Goal: Information Seeking & Learning: Learn about a topic

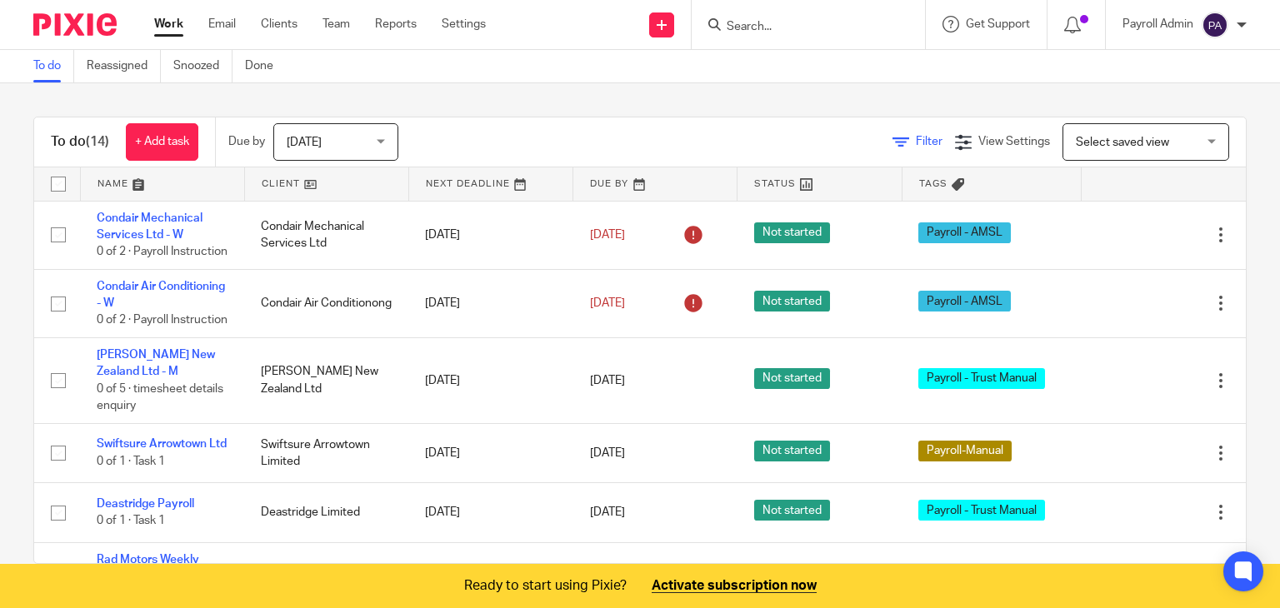
click at [916, 139] on span "Filter" at bounding box center [929, 142] width 27 height 12
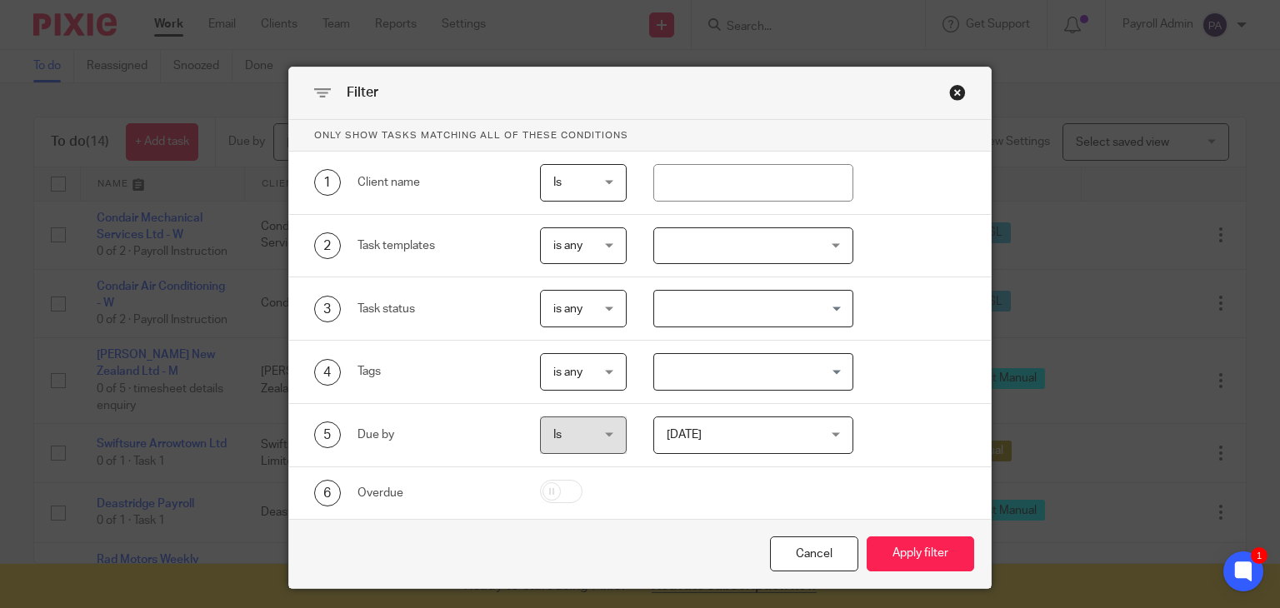
click at [828, 371] on input "Search for option" at bounding box center [749, 371] width 187 height 29
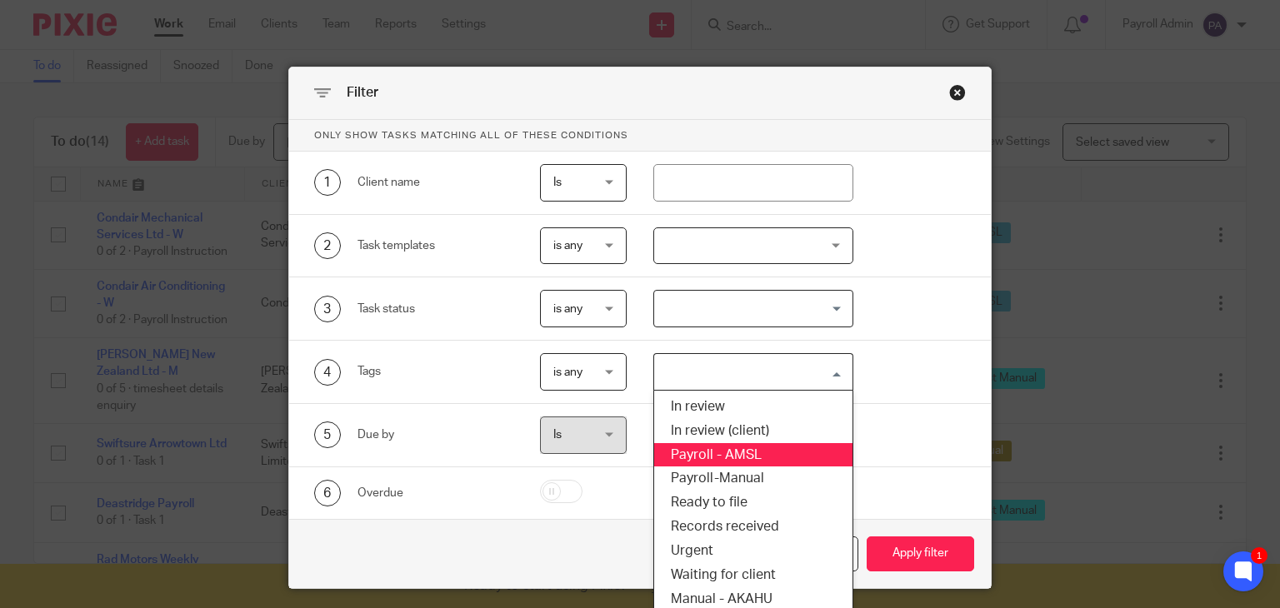
click at [741, 449] on li "Payroll - AMSL" at bounding box center [753, 455] width 198 height 24
click at [830, 371] on input "Search for option" at bounding box center [806, 371] width 73 height 29
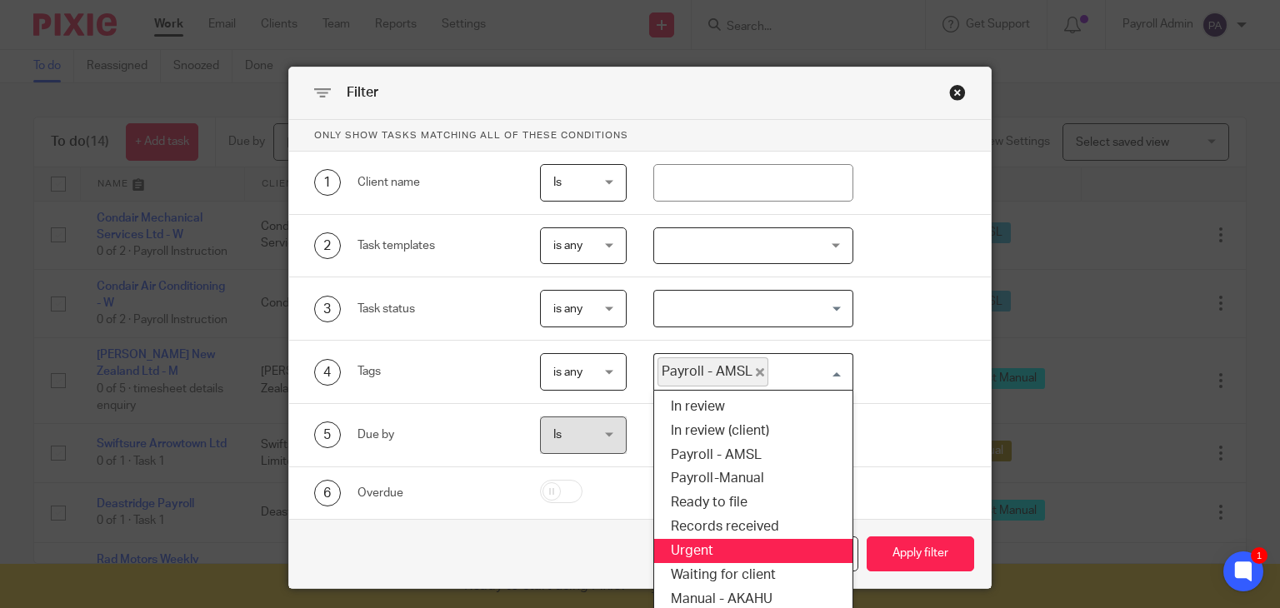
scroll to position [55, 0]
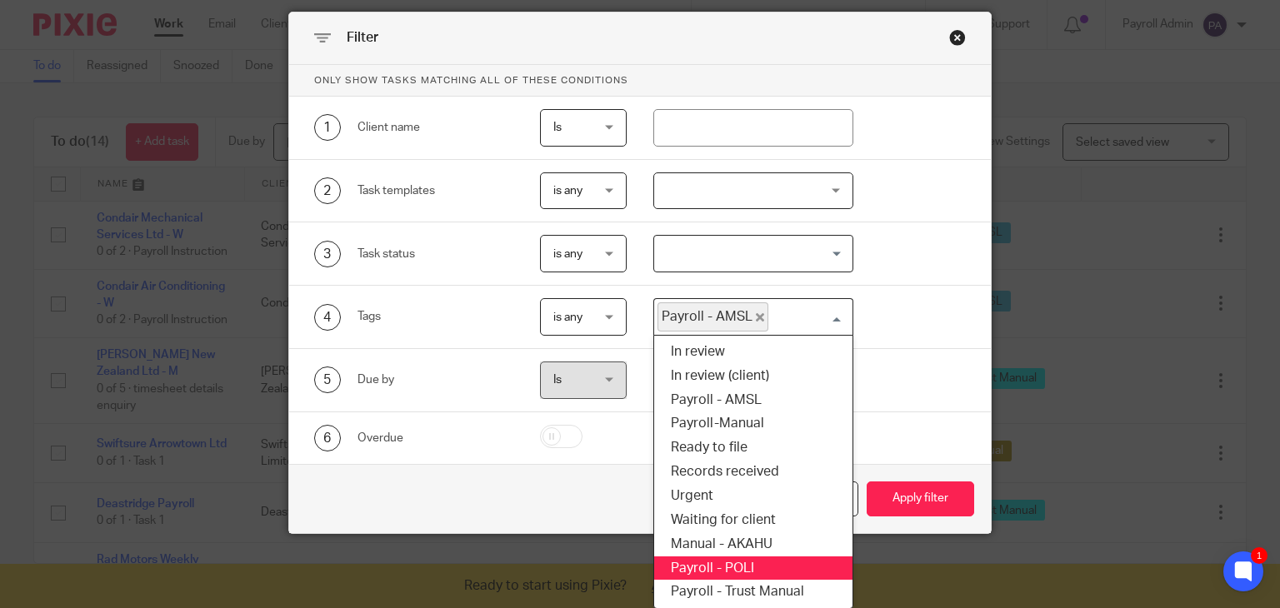
click at [710, 563] on li "Payroll - POLI" at bounding box center [753, 569] width 198 height 24
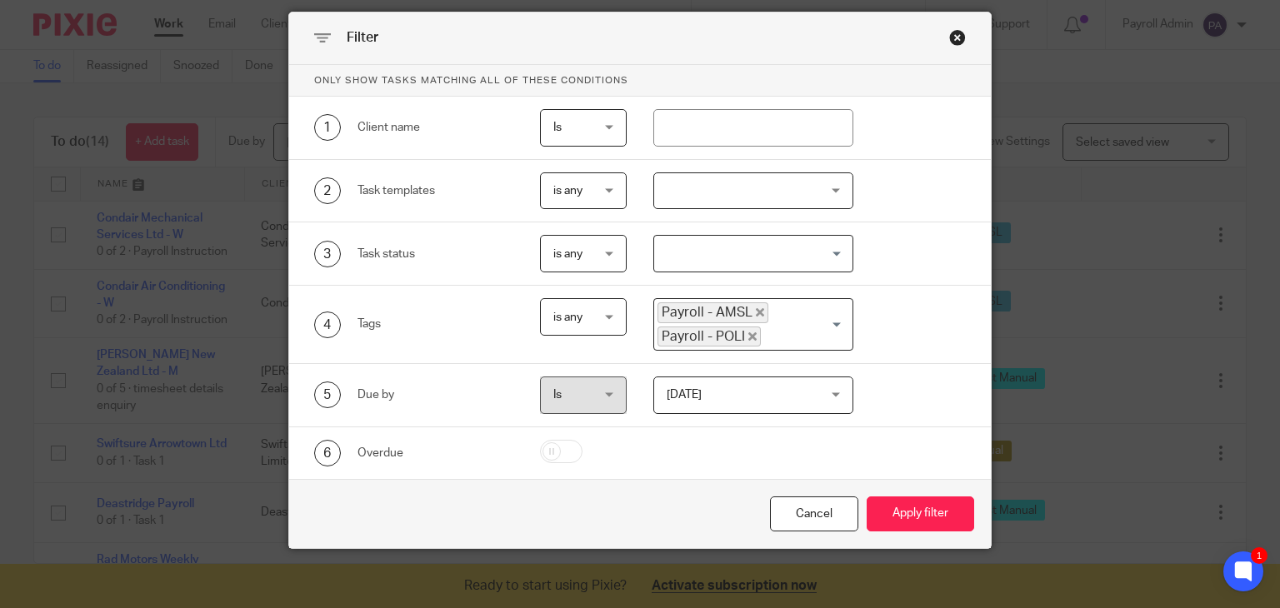
click at [832, 322] on span "Search for option" at bounding box center [836, 324] width 8 height 4
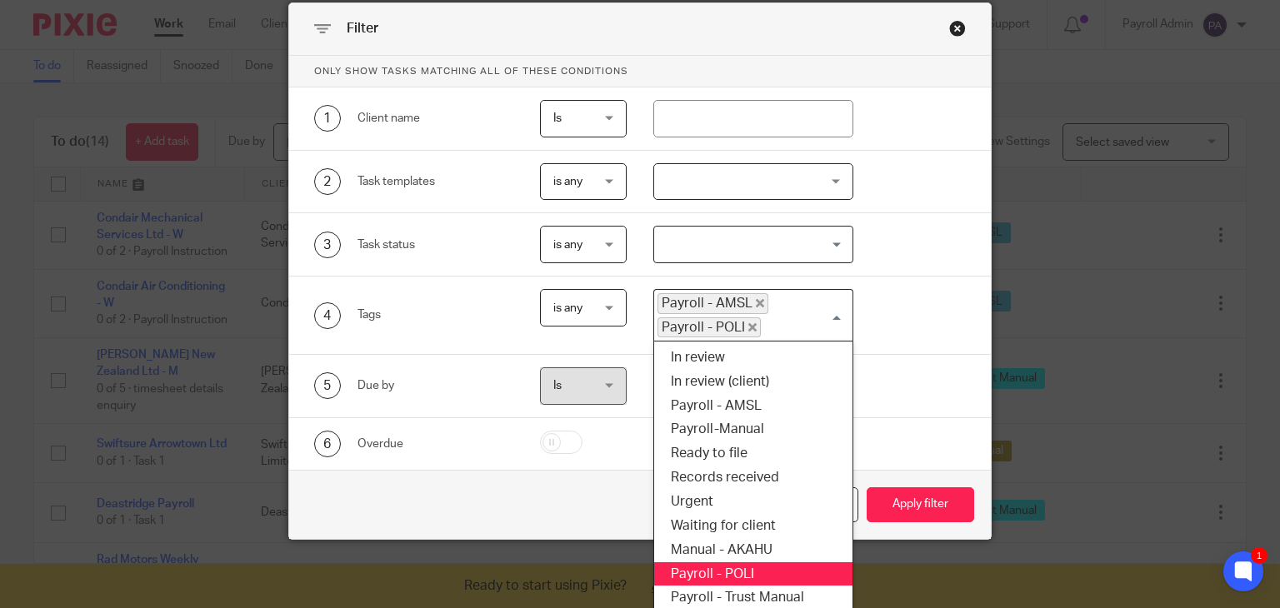
scroll to position [69, 0]
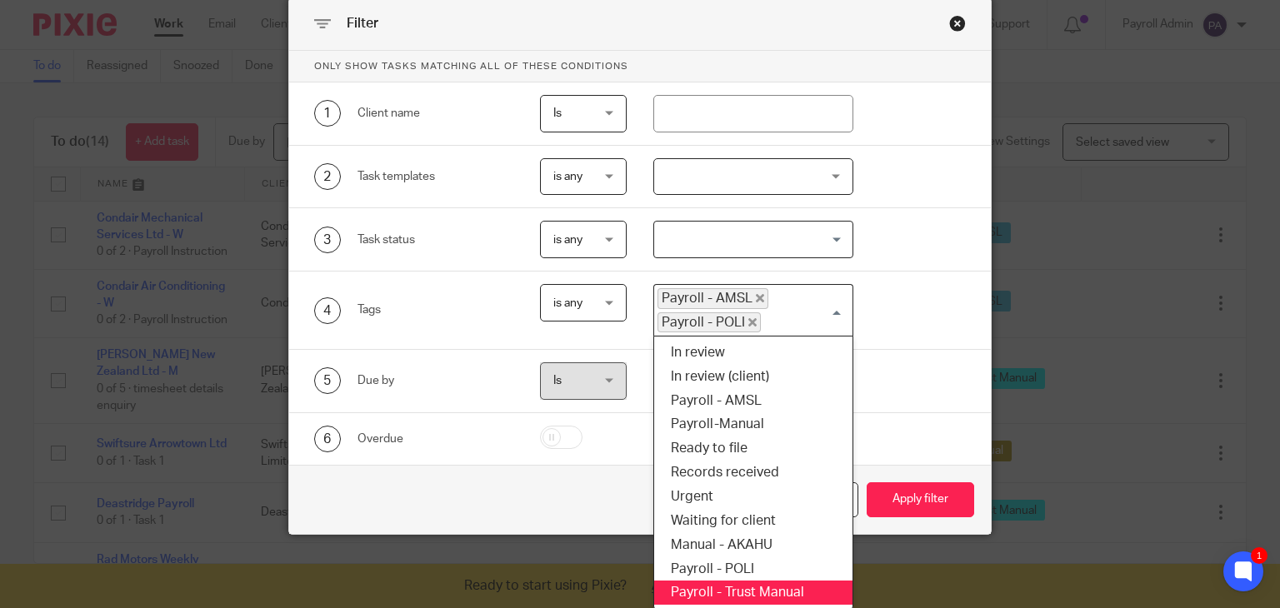
click at [746, 584] on li "Payroll - Trust Manual" at bounding box center [753, 593] width 198 height 24
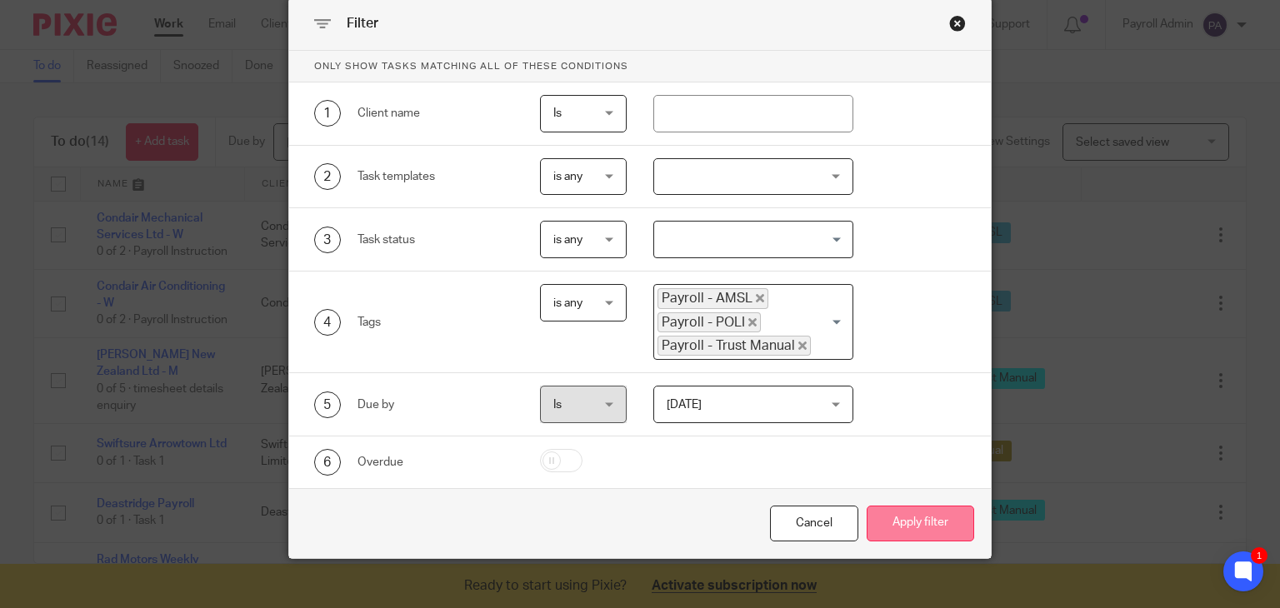
click at [930, 519] on button "Apply filter" at bounding box center [919, 524] width 107 height 36
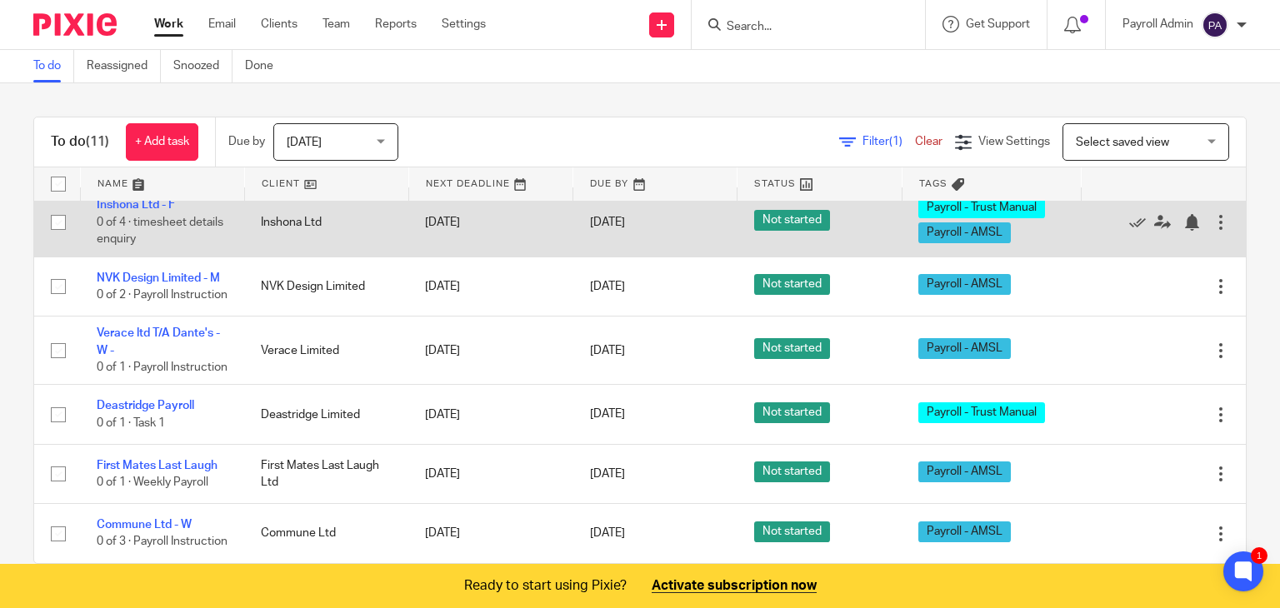
scroll to position [30, 0]
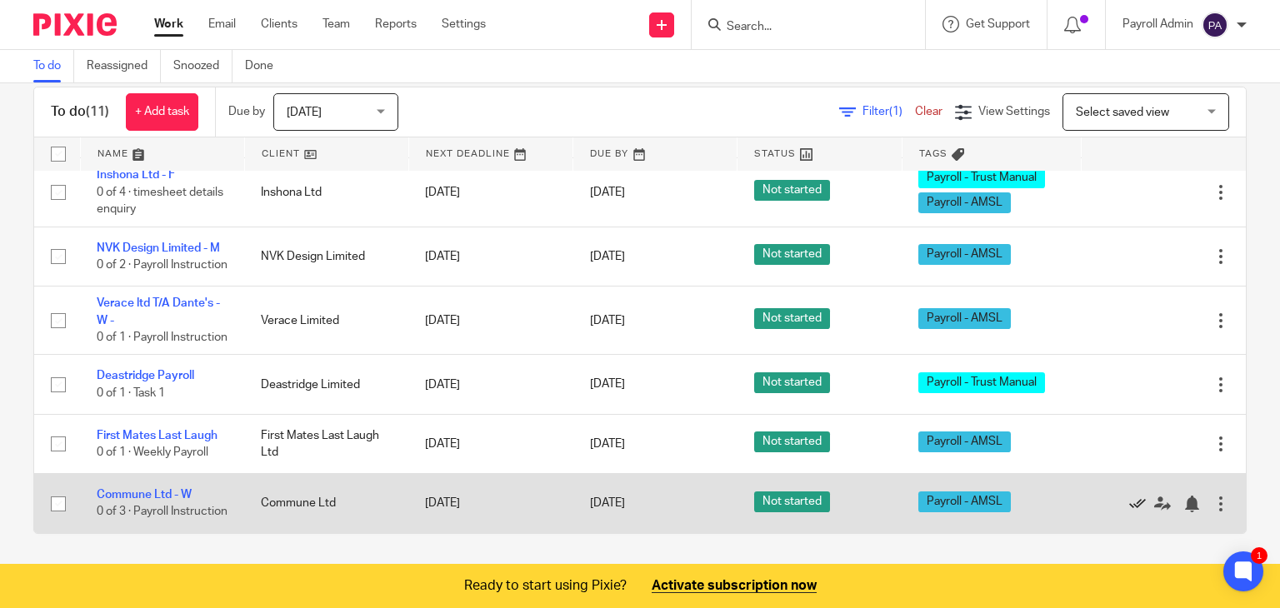
click at [1129, 496] on icon at bounding box center [1137, 504] width 17 height 17
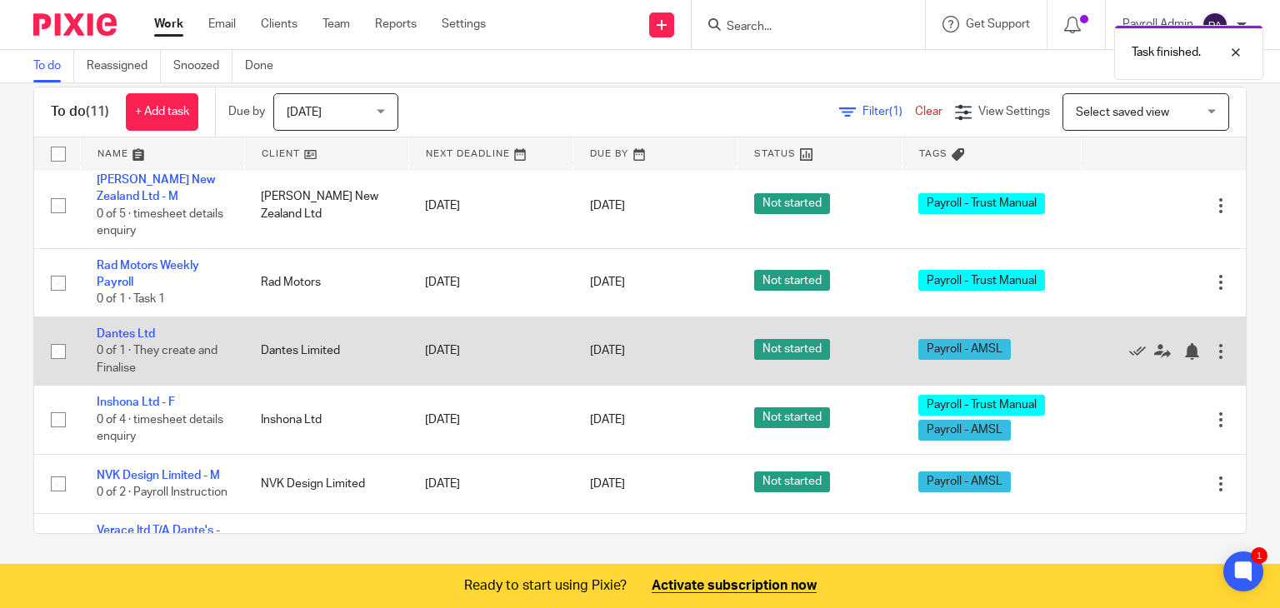
scroll to position [0, 0]
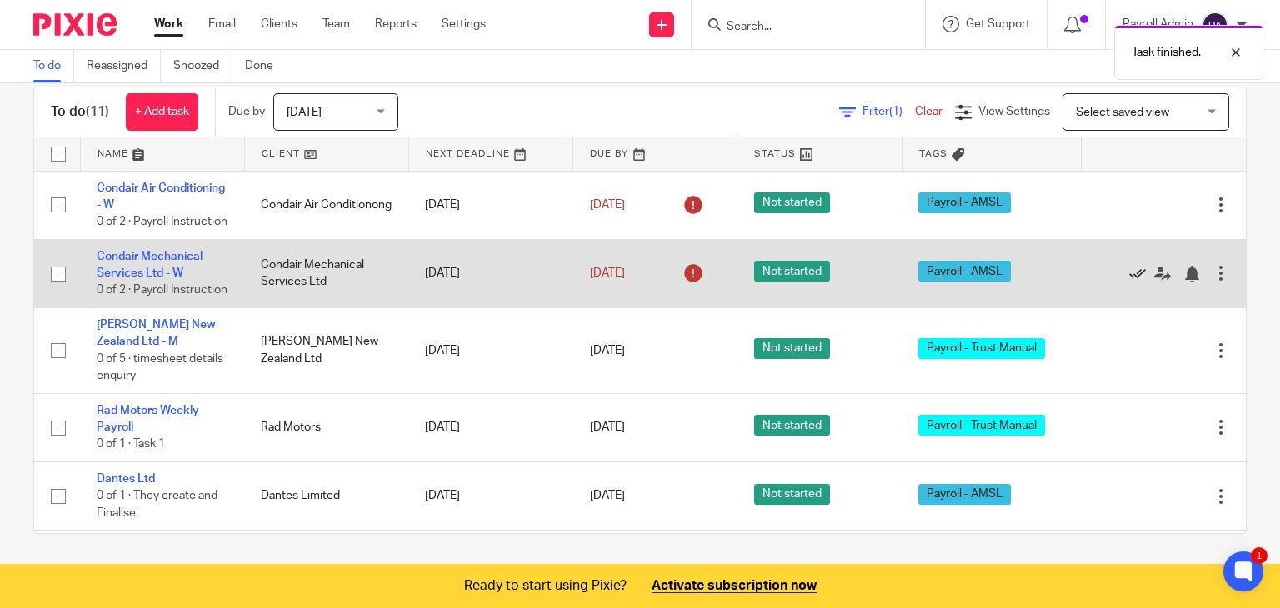
click at [1129, 282] on icon at bounding box center [1137, 274] width 17 height 17
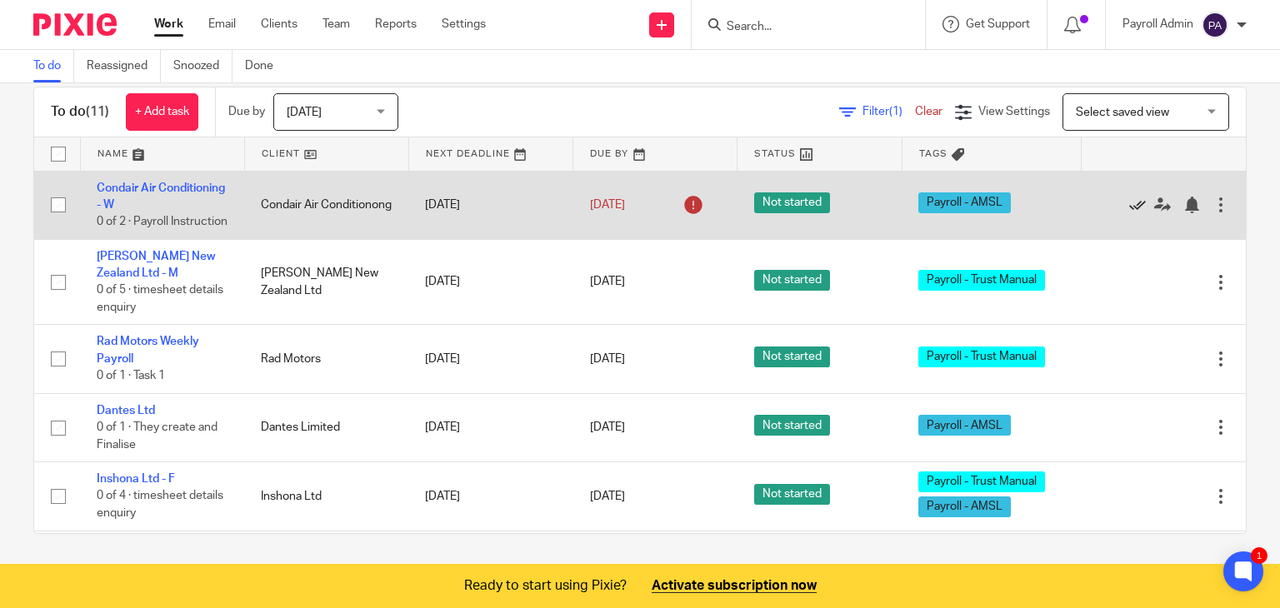
click at [1129, 207] on icon at bounding box center [1137, 205] width 17 height 17
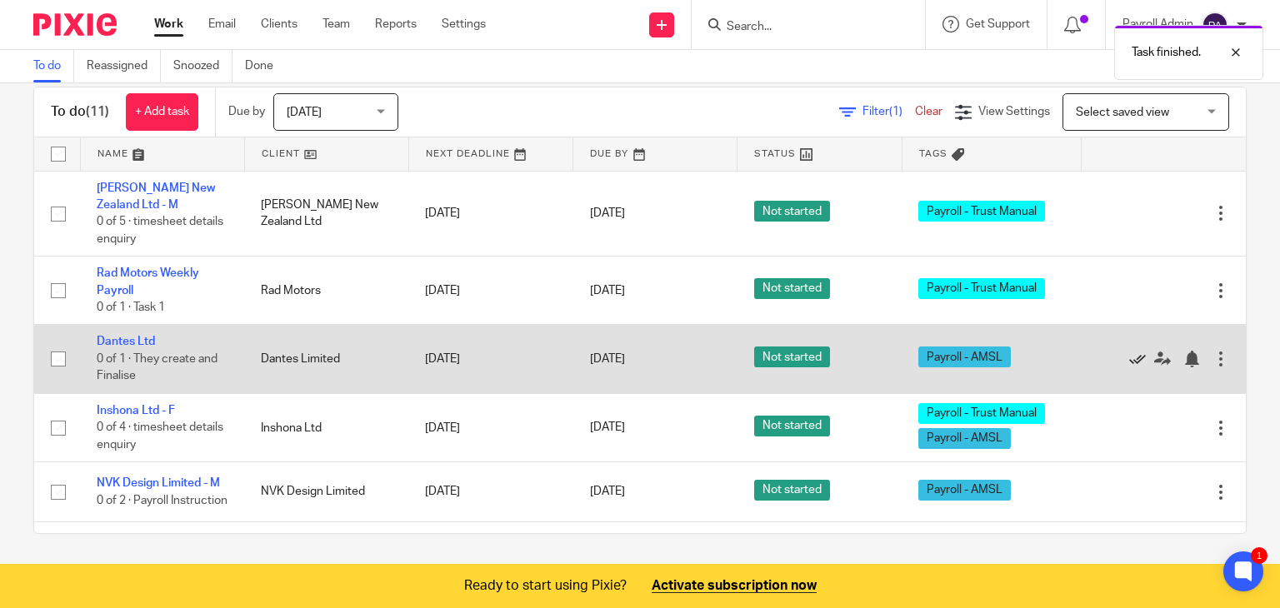
click at [1129, 356] on icon at bounding box center [1137, 359] width 17 height 17
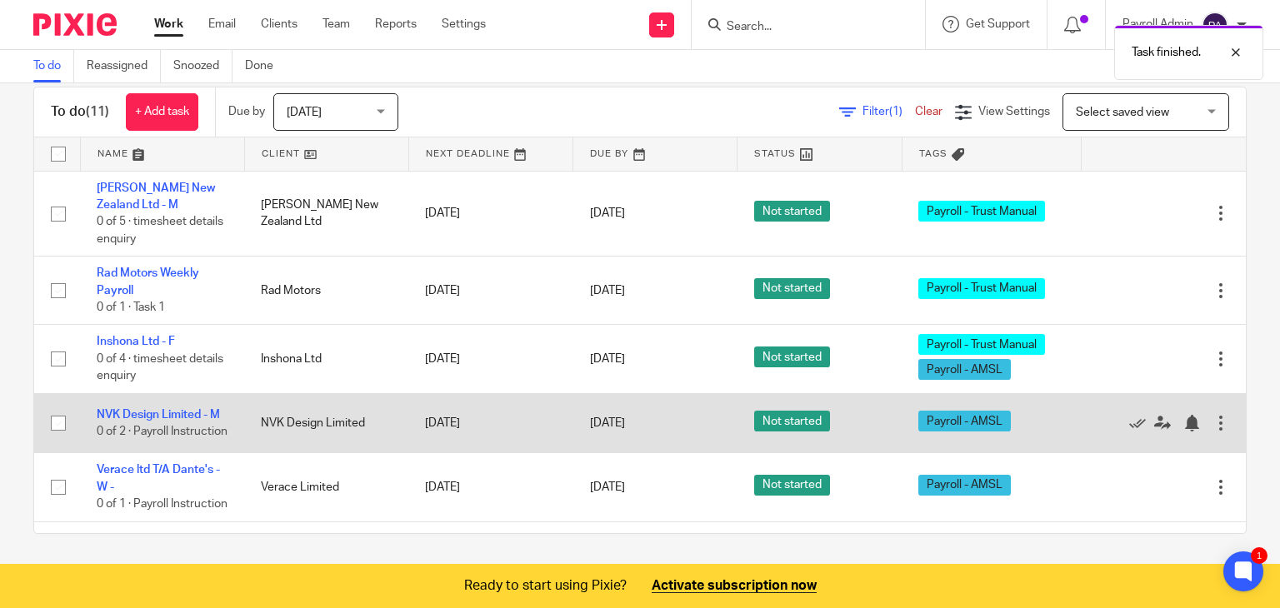
scroll to position [83, 0]
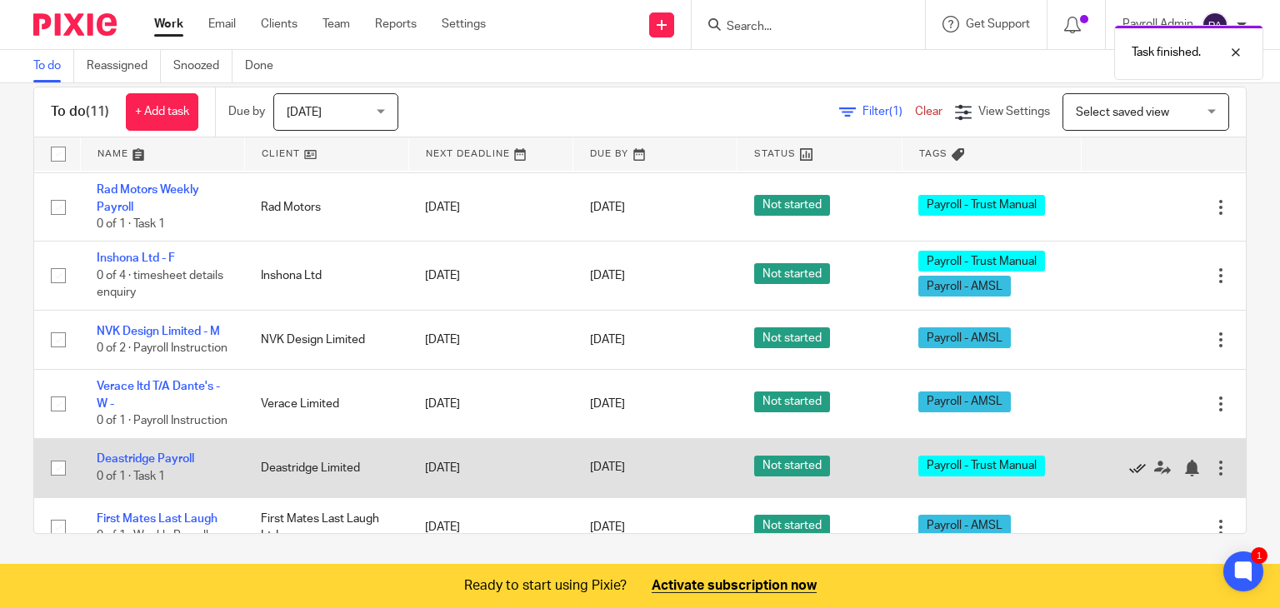
click at [1129, 477] on icon at bounding box center [1137, 468] width 17 height 17
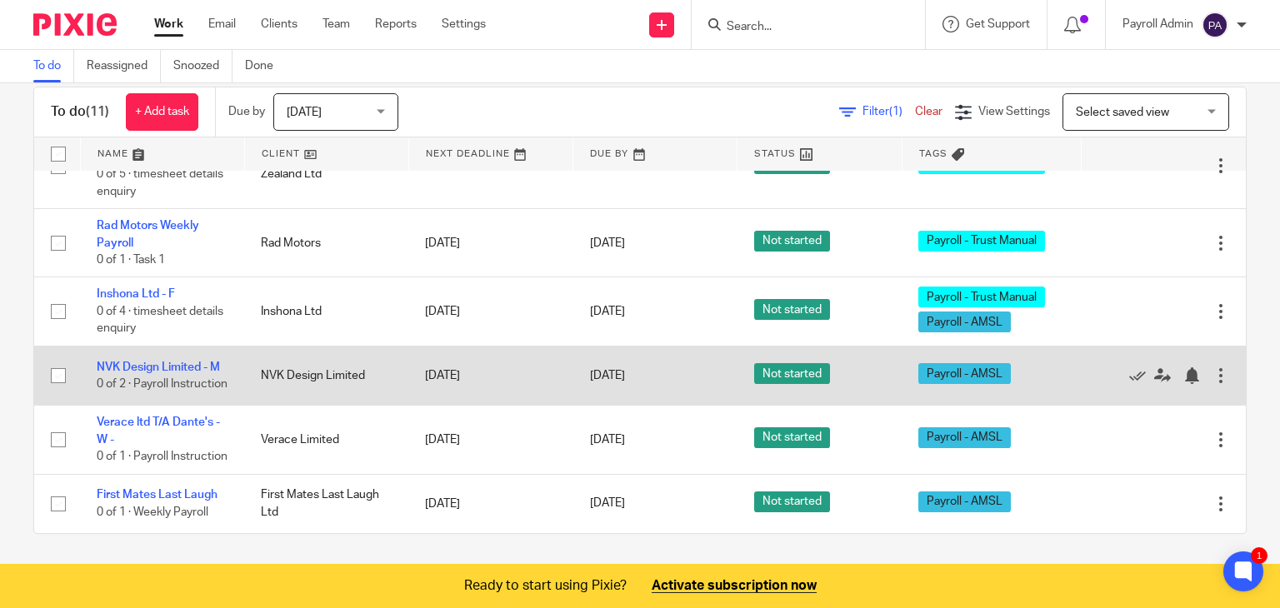
scroll to position [0, 0]
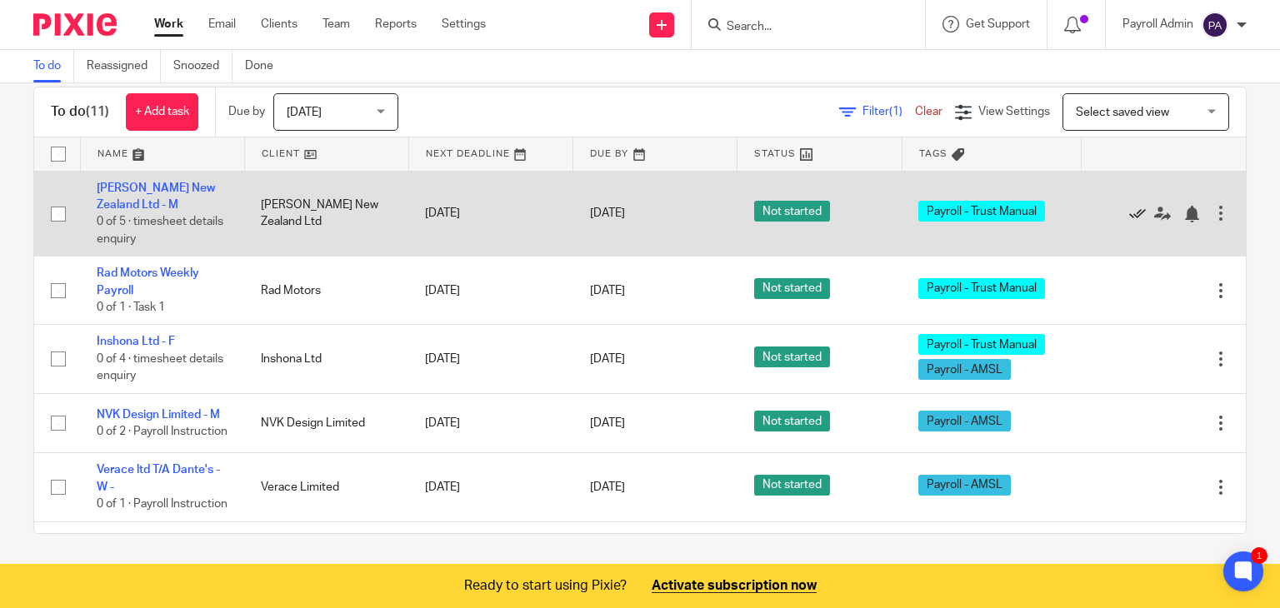
click at [1129, 210] on icon at bounding box center [1137, 214] width 17 height 17
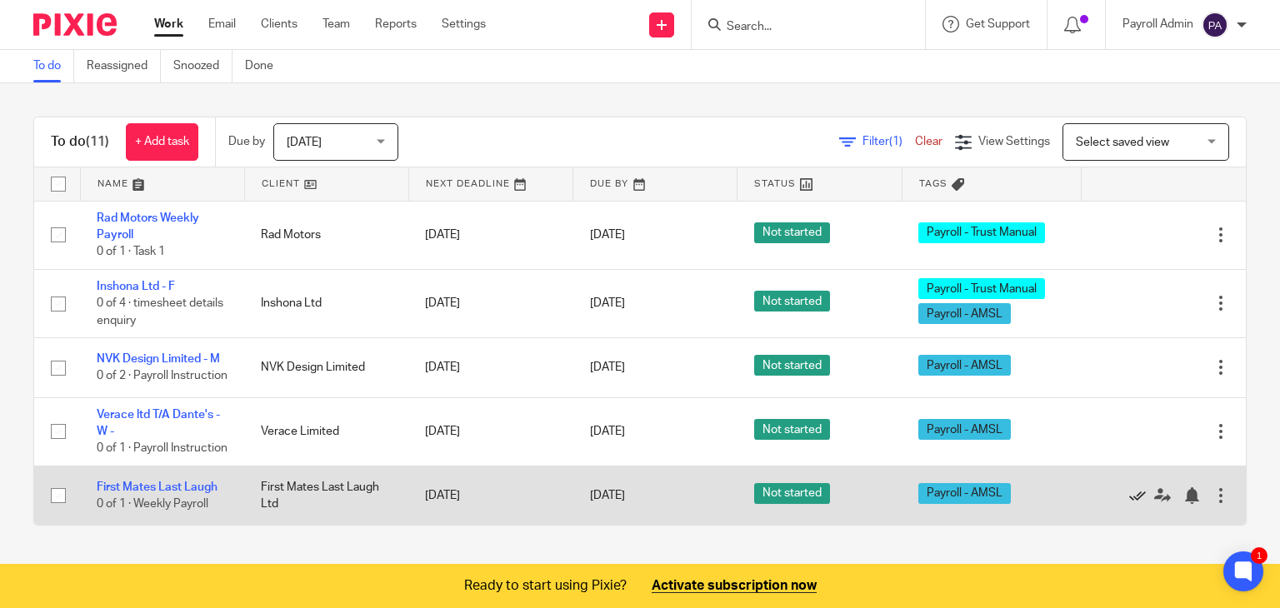
click at [1129, 504] on icon at bounding box center [1137, 495] width 17 height 17
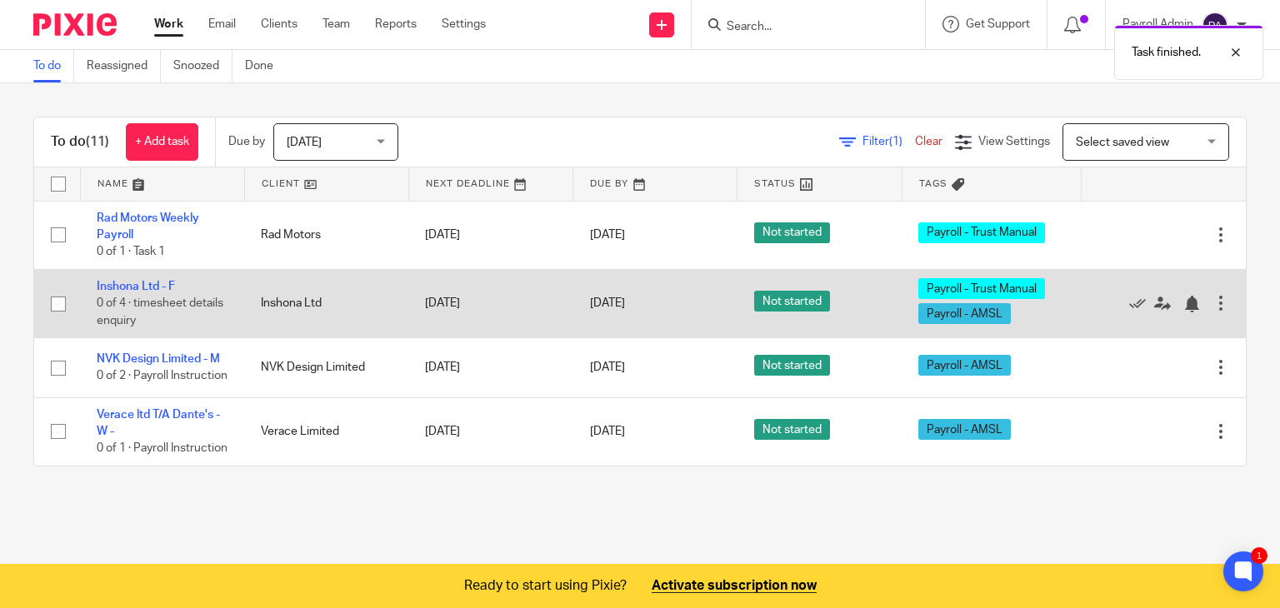
click at [1110, 294] on div "Edit task Delete" at bounding box center [1163, 303] width 131 height 42
click at [1129, 299] on icon at bounding box center [1137, 304] width 17 height 17
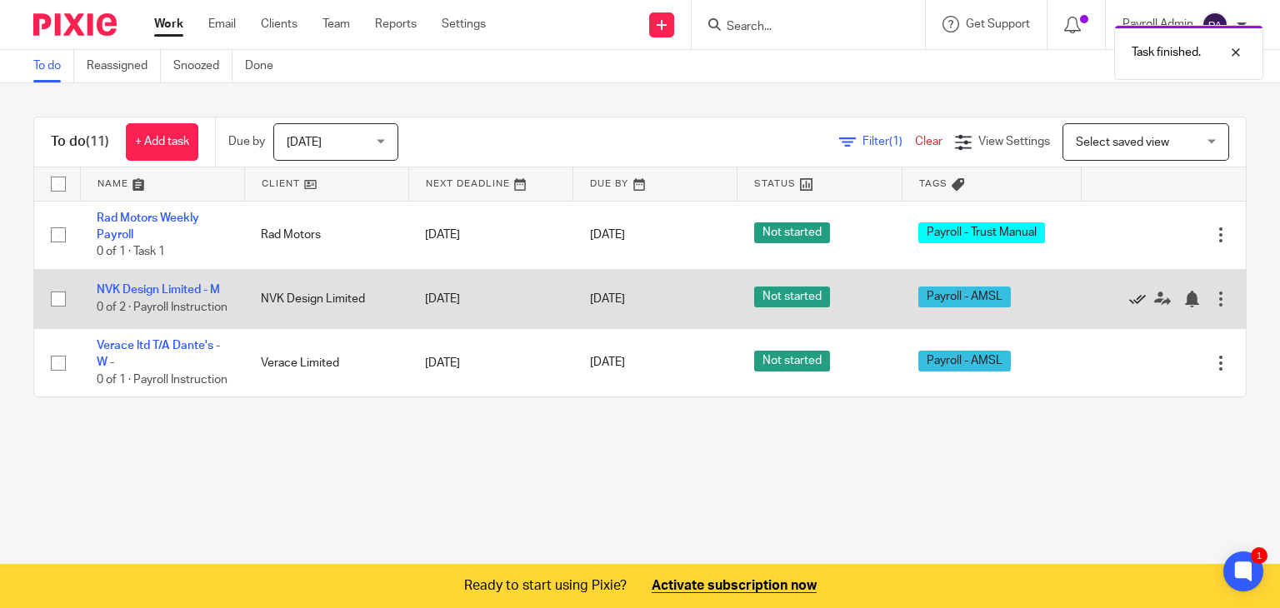
click at [1129, 296] on icon at bounding box center [1137, 299] width 17 height 17
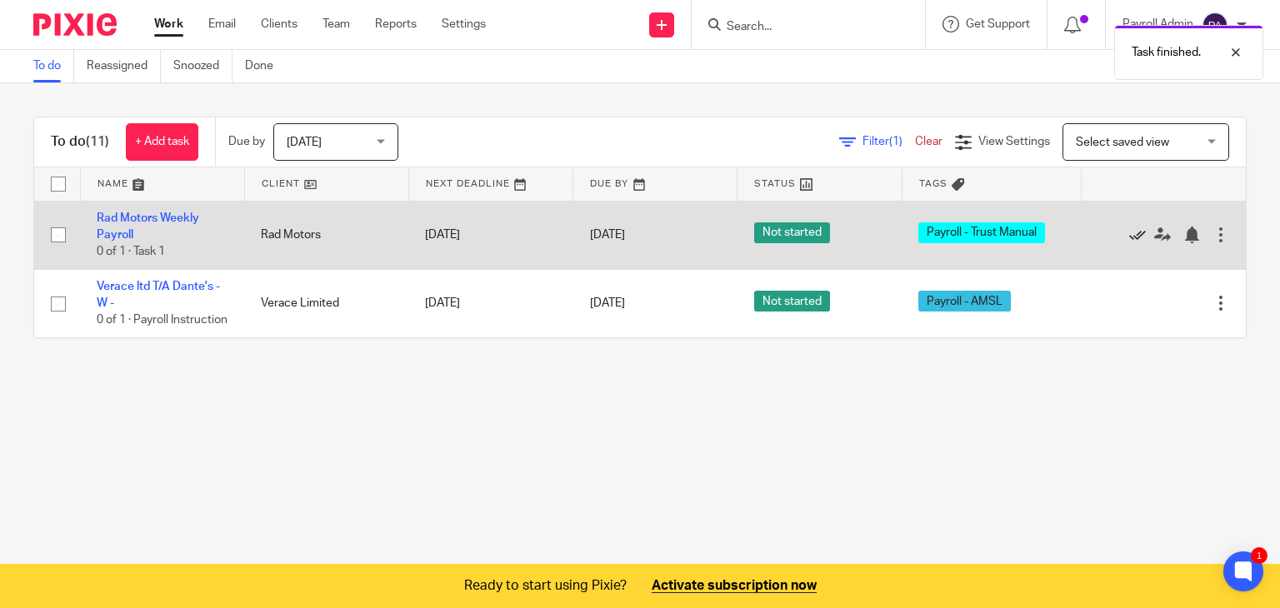
click at [1129, 227] on icon at bounding box center [1137, 235] width 17 height 17
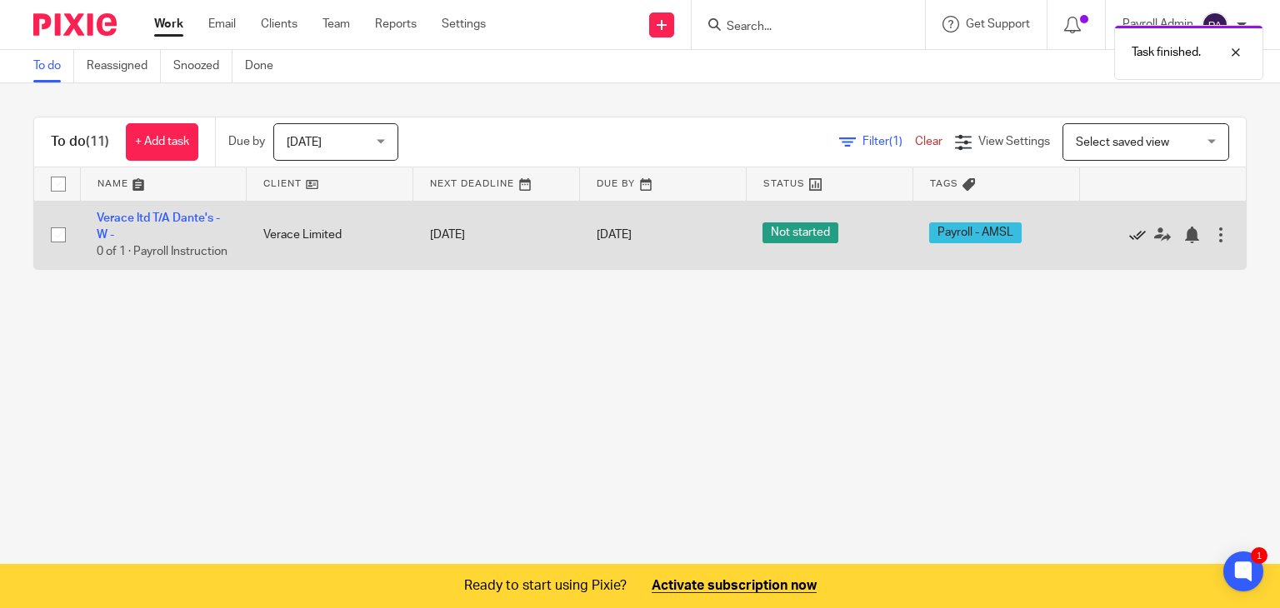
click at [1129, 241] on icon at bounding box center [1137, 235] width 17 height 17
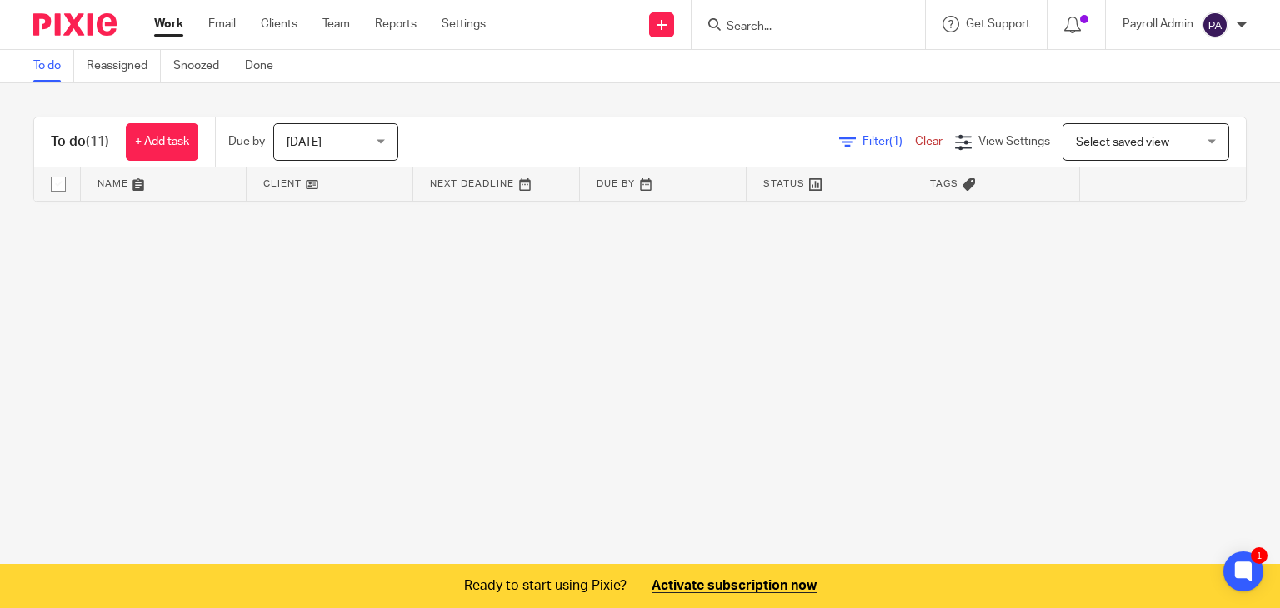
click at [909, 134] on div "Filter (1) Clear" at bounding box center [897, 141] width 116 height 17
click at [915, 138] on link "Clear" at bounding box center [928, 142] width 27 height 12
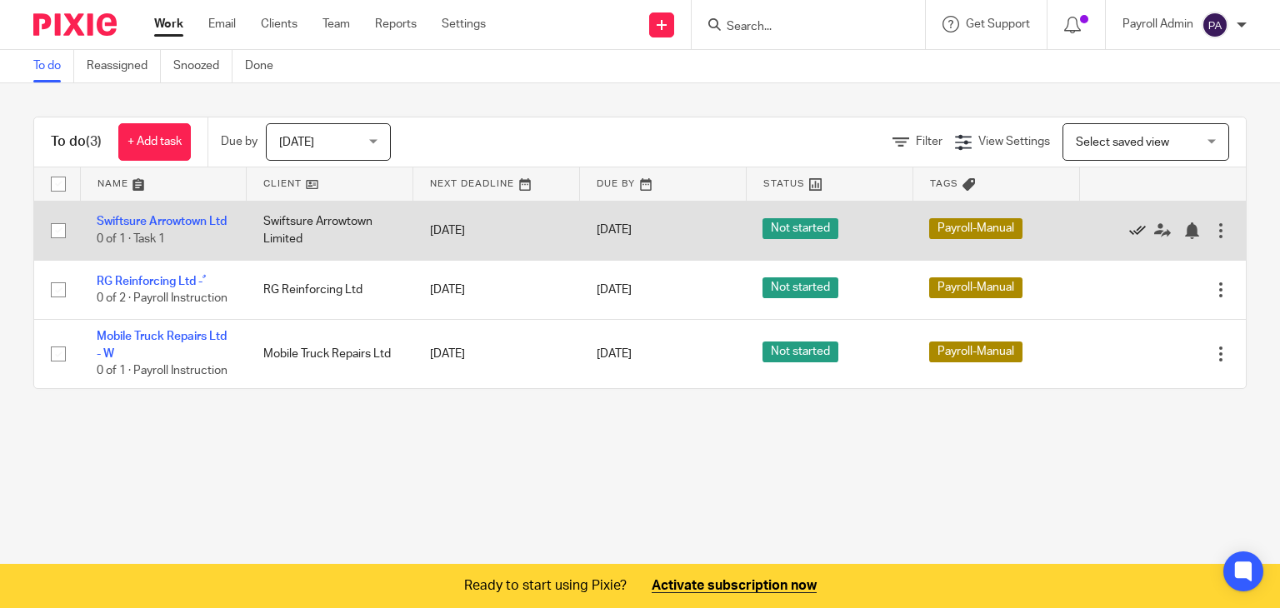
click at [1129, 229] on icon at bounding box center [1137, 230] width 17 height 17
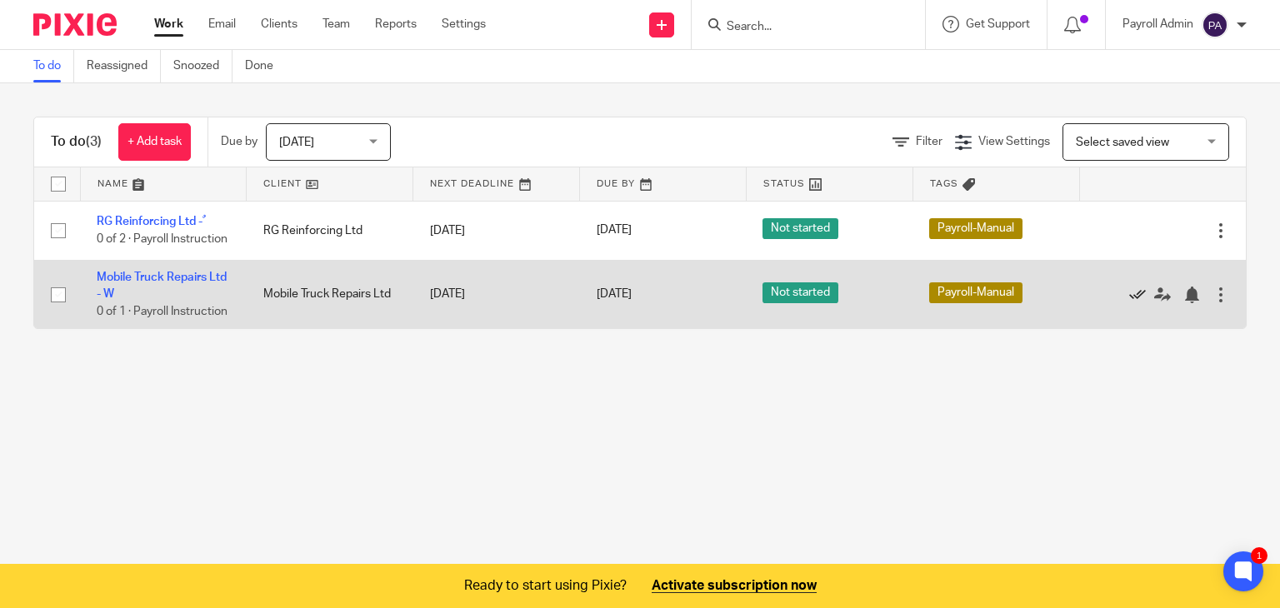
click at [1129, 303] on icon at bounding box center [1137, 295] width 17 height 17
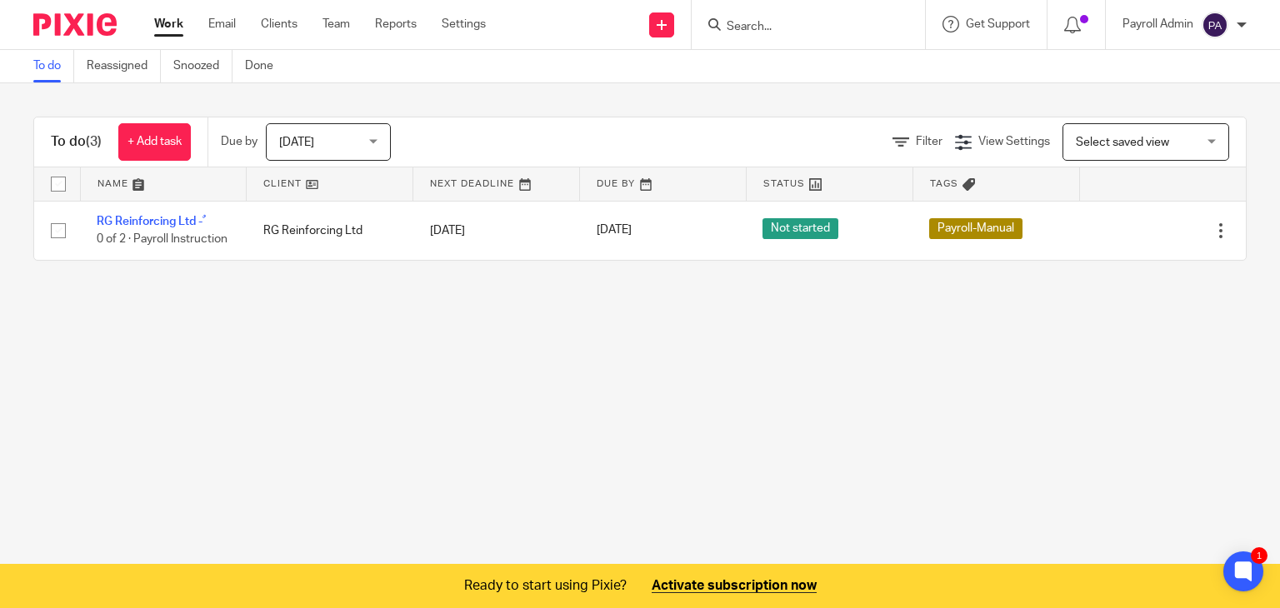
click at [477, 352] on main "To do Reassigned Snoozed Done To do (3) + Add task Due by Today Today Today Tom…" at bounding box center [640, 304] width 1280 height 608
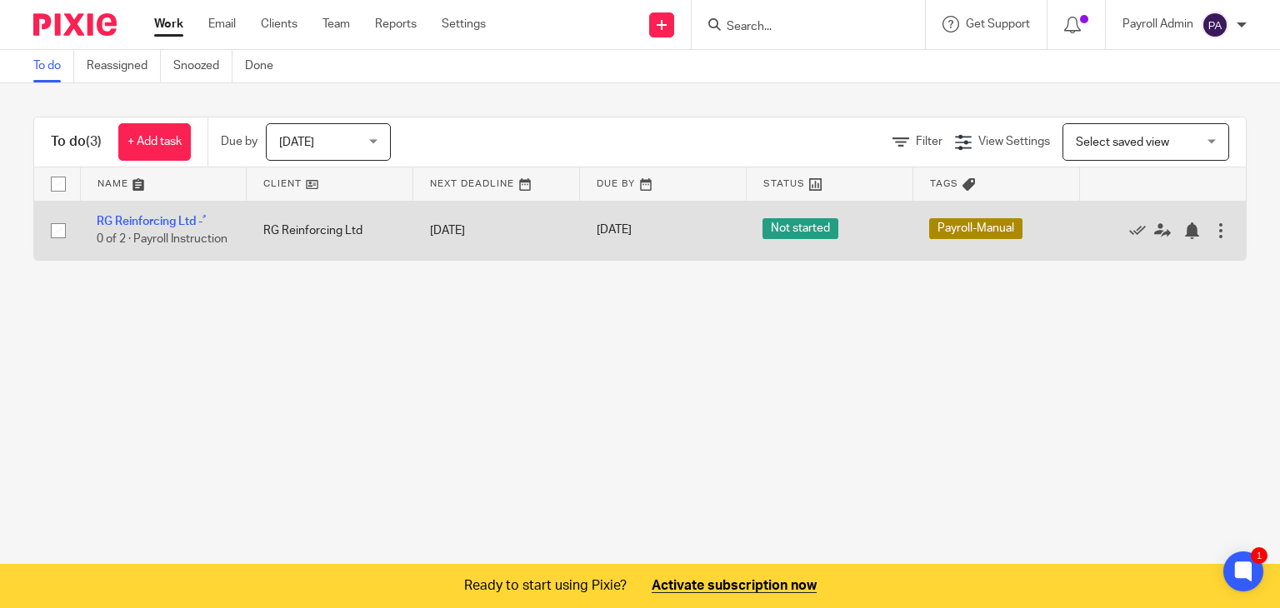
click at [1101, 230] on div at bounding box center [1154, 230] width 117 height 17
click at [1129, 227] on icon at bounding box center [1137, 230] width 17 height 17
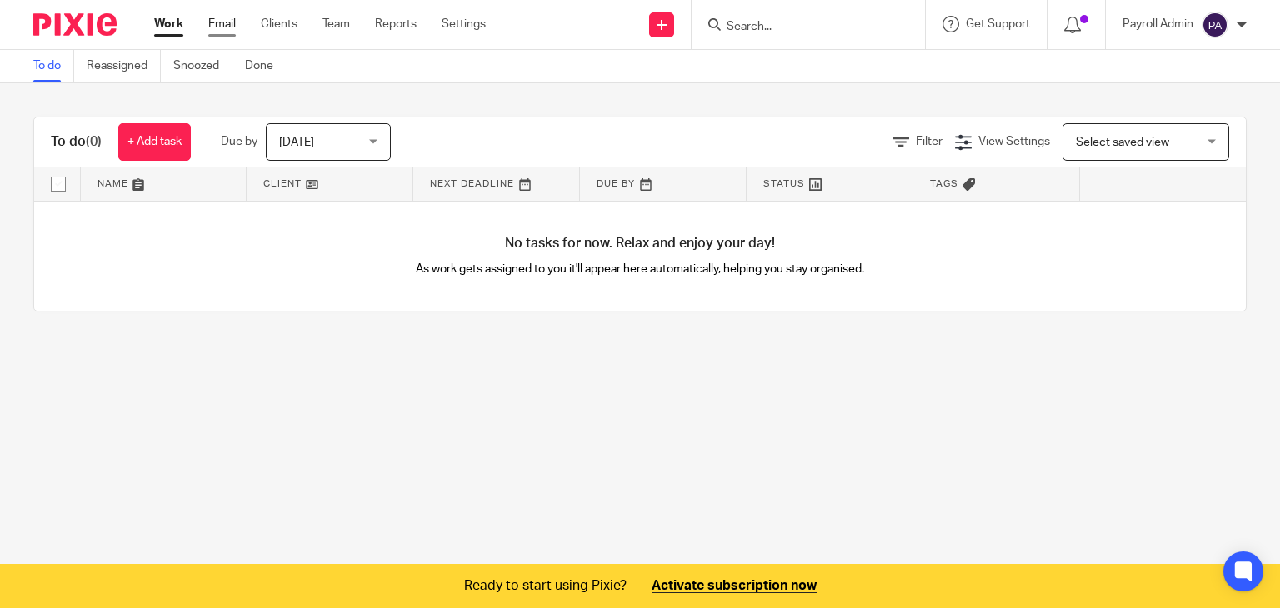
click at [217, 25] on link "Email" at bounding box center [221, 24] width 27 height 17
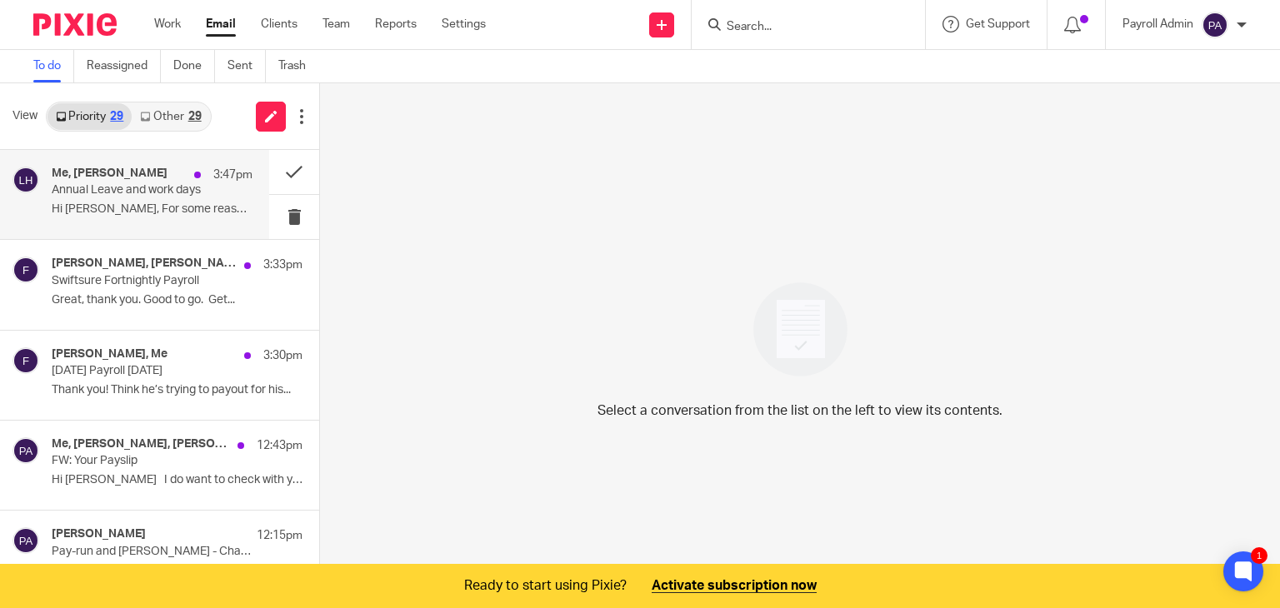
click at [193, 174] on div "3:47pm" at bounding box center [219, 175] width 67 height 17
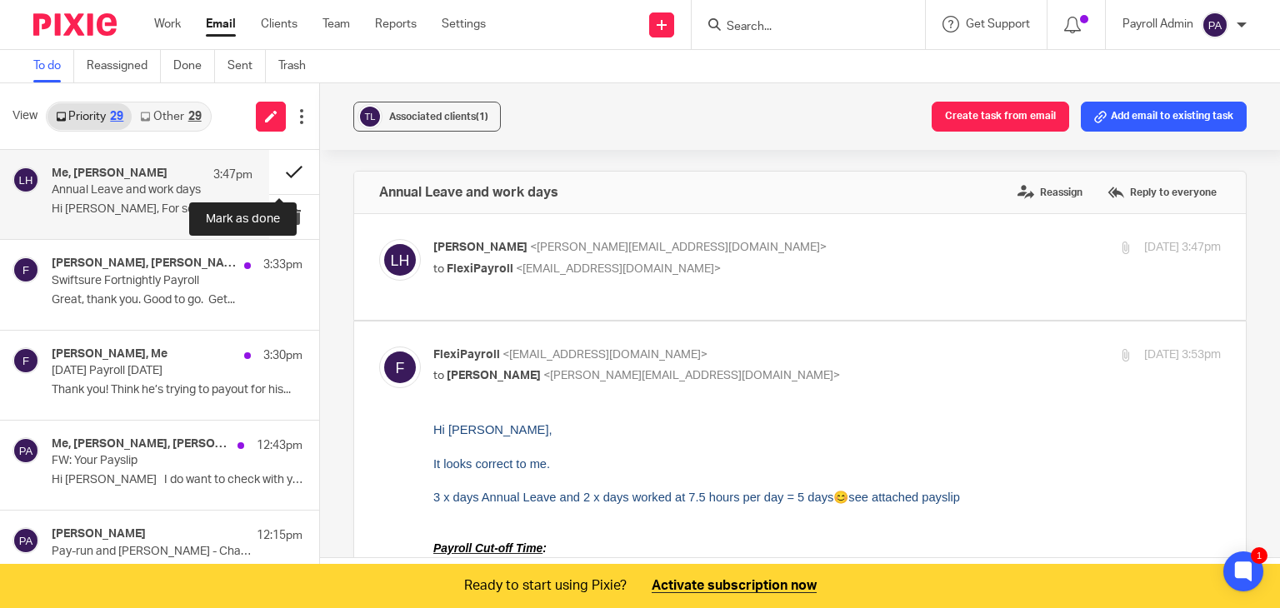
click at [281, 164] on button at bounding box center [294, 172] width 50 height 44
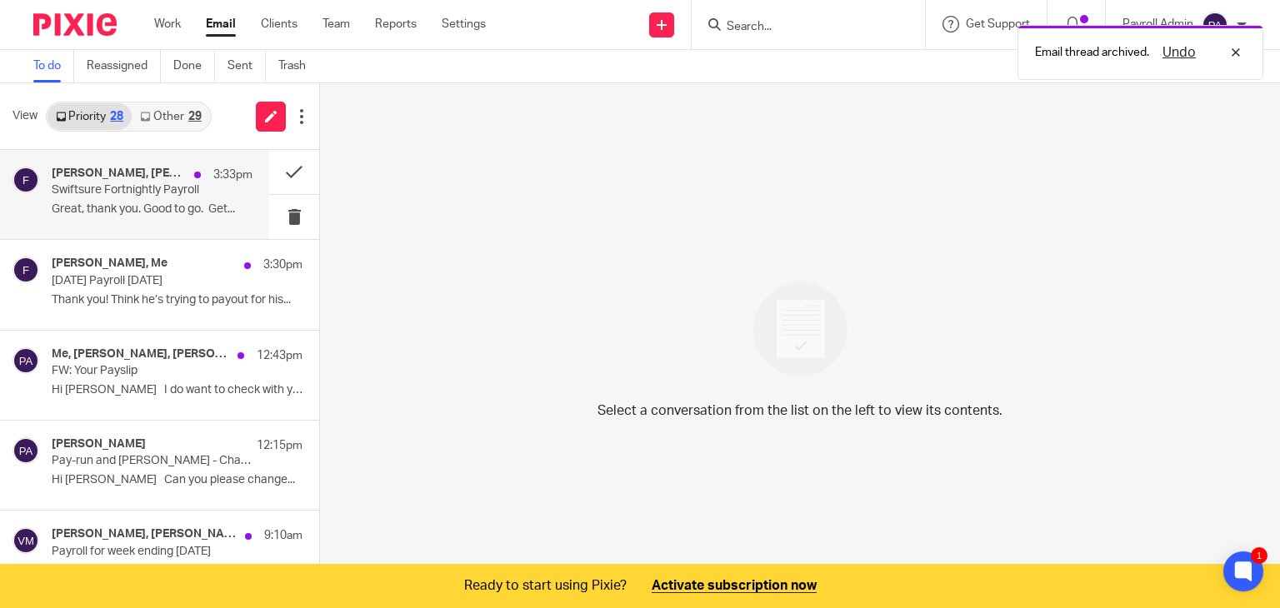
click at [142, 184] on p "Swiftsure Fortnightly Payroll" at bounding box center [132, 190] width 161 height 14
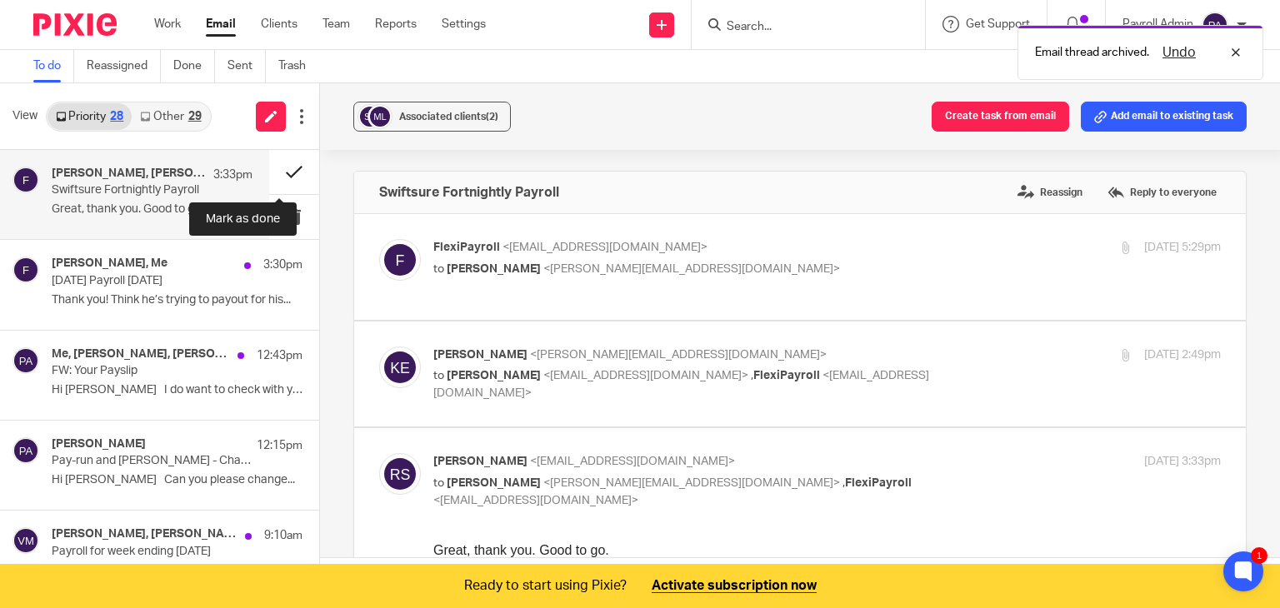
click at [277, 170] on button at bounding box center [294, 172] width 50 height 44
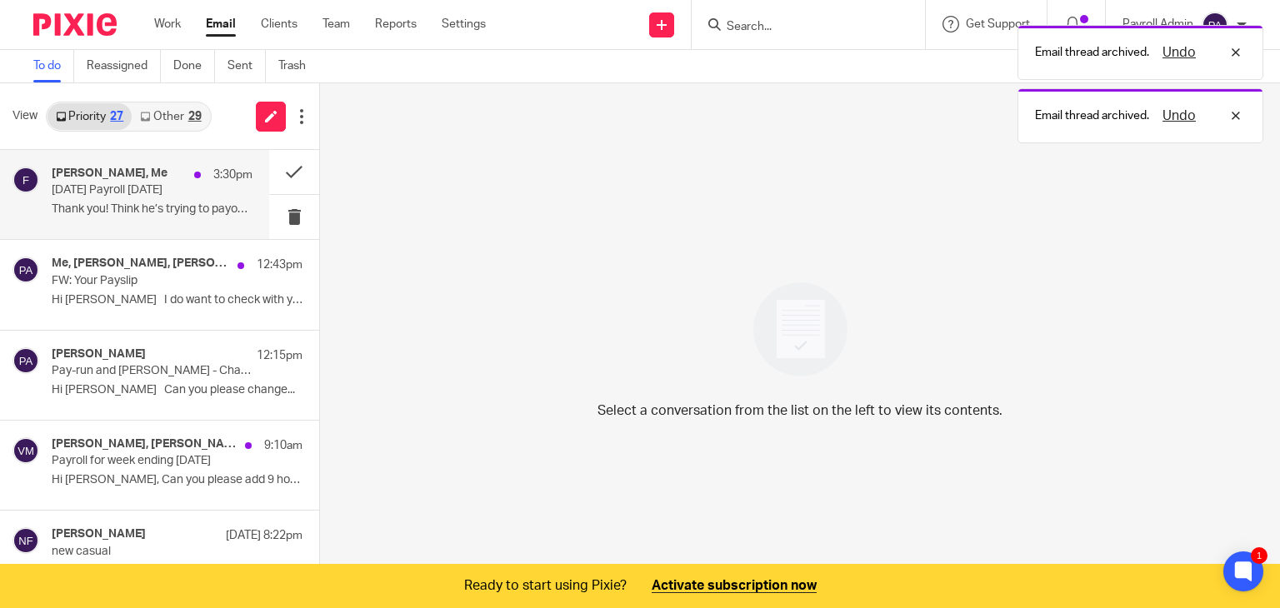
click at [133, 180] on h4 "[PERSON_NAME], Me" at bounding box center [110, 174] width 116 height 14
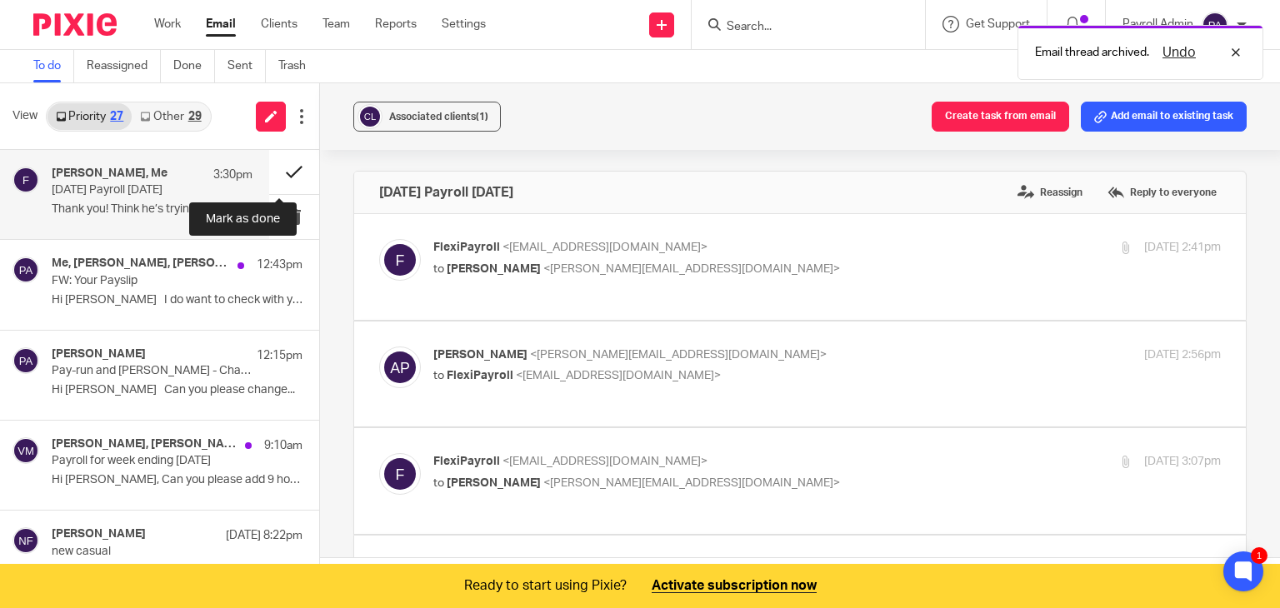
click at [276, 169] on button at bounding box center [294, 172] width 50 height 44
